Goal: Navigation & Orientation: Understand site structure

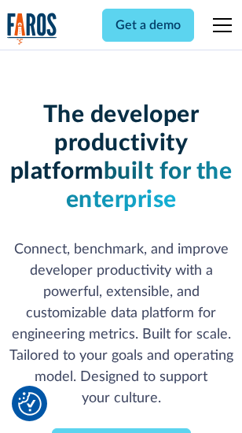
scroll to position [230, 0]
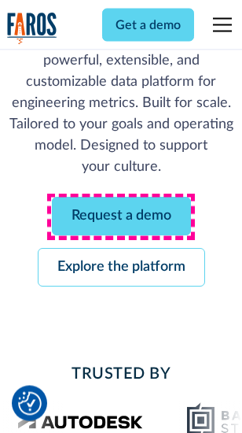
click at [121, 217] on link "Request a demo" at bounding box center [121, 216] width 139 height 39
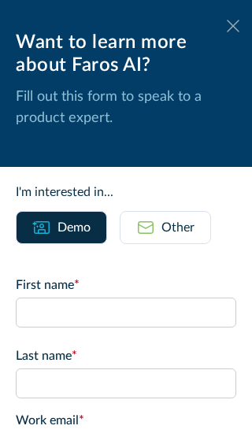
click at [227, 26] on icon at bounding box center [233, 26] width 13 height 12
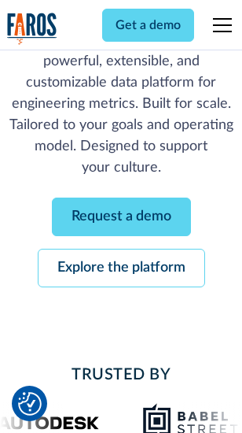
scroll to position [282, 0]
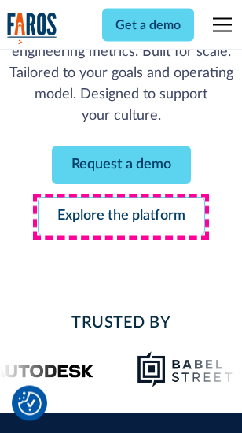
click at [121, 217] on link "Explore the platform" at bounding box center [122, 216] width 168 height 39
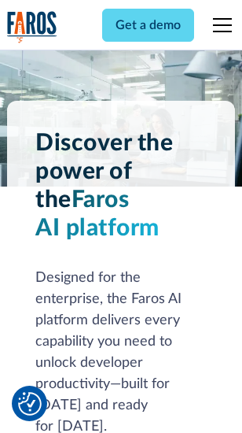
scroll to position [11983, 0]
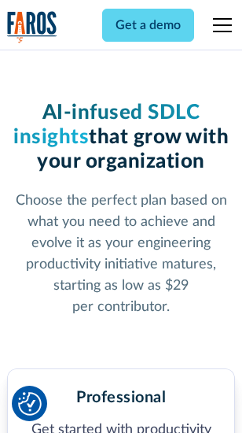
scroll to position [2493, 0]
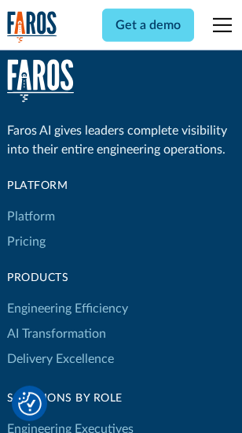
click at [31, 216] on link "Platform" at bounding box center [31, 216] width 48 height 25
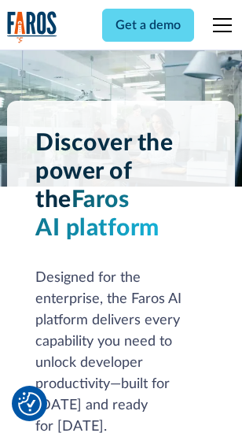
scroll to position [12488, 0]
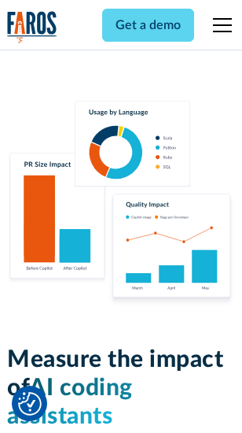
scroll to position [9820, 0]
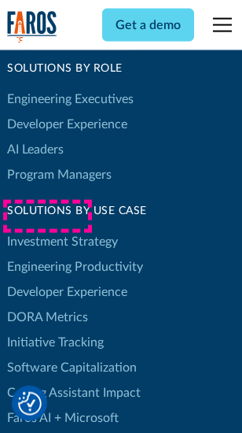
click at [47, 304] on link "DORA Metrics" at bounding box center [47, 316] width 81 height 25
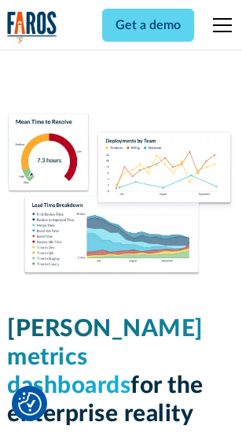
scroll to position [6964, 0]
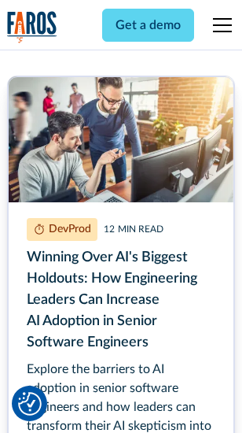
scroll to position [7121, 0]
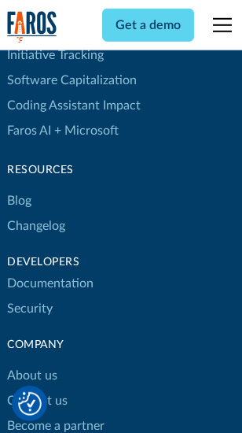
click at [36, 216] on link "Changelog" at bounding box center [36, 225] width 58 height 25
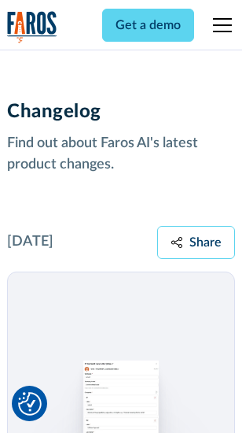
scroll to position [19289, 0]
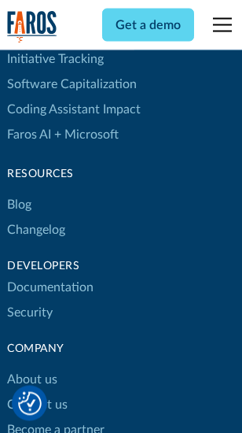
click at [31, 367] on link "About us" at bounding box center [32, 379] width 50 height 25
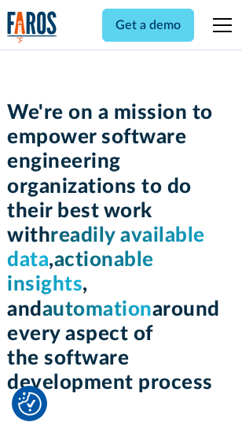
scroll to position [5440, 0]
